Goal: Task Accomplishment & Management: Complete application form

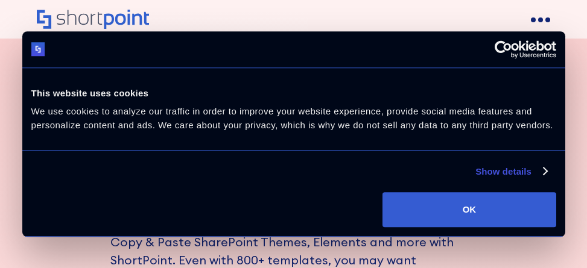
click at [468, 210] on button "OK" at bounding box center [468, 209] width 173 height 35
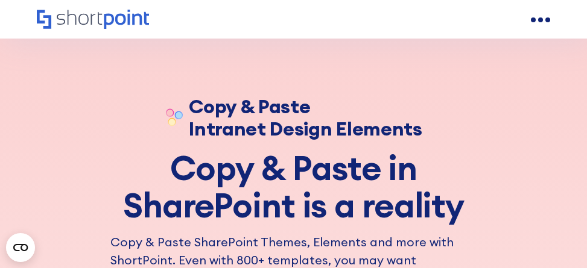
scroll to position [4906, 0]
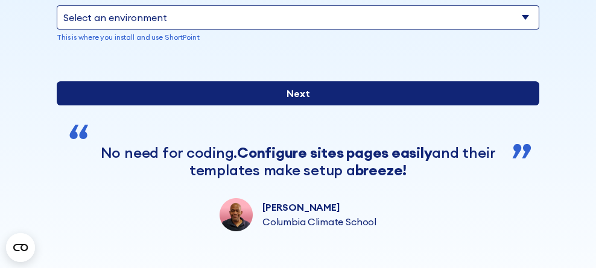
click at [293, 106] on input "Next" at bounding box center [298, 93] width 482 height 24
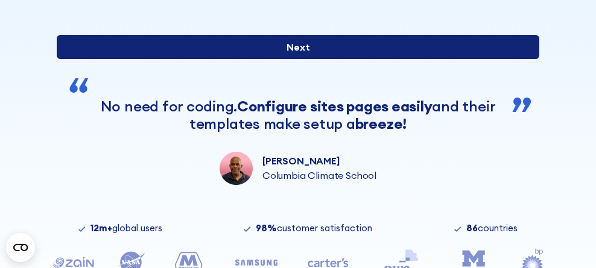
scroll to position [453, 0]
